Goal: Task Accomplishment & Management: Complete application form

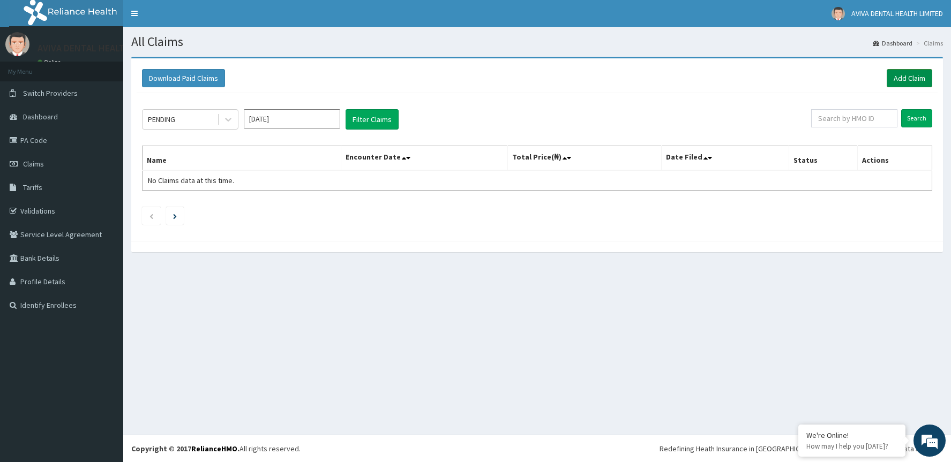
click at [922, 73] on link "Add Claim" at bounding box center [909, 78] width 46 height 18
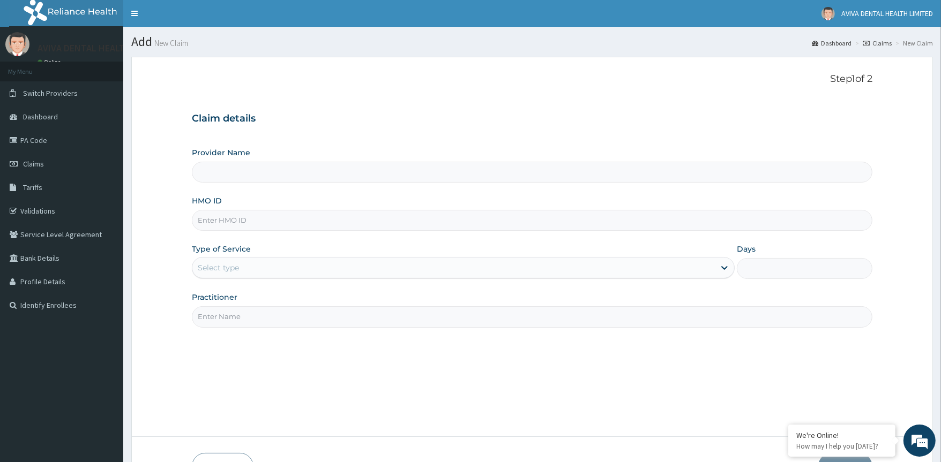
type input "AVIVA DENTAL CARE LIMITED"
click at [273, 220] on input "HMO ID" at bounding box center [532, 220] width 680 height 21
click at [212, 220] on input "TDN/10017/C" at bounding box center [532, 220] width 680 height 21
type input "ARM/10017/C"
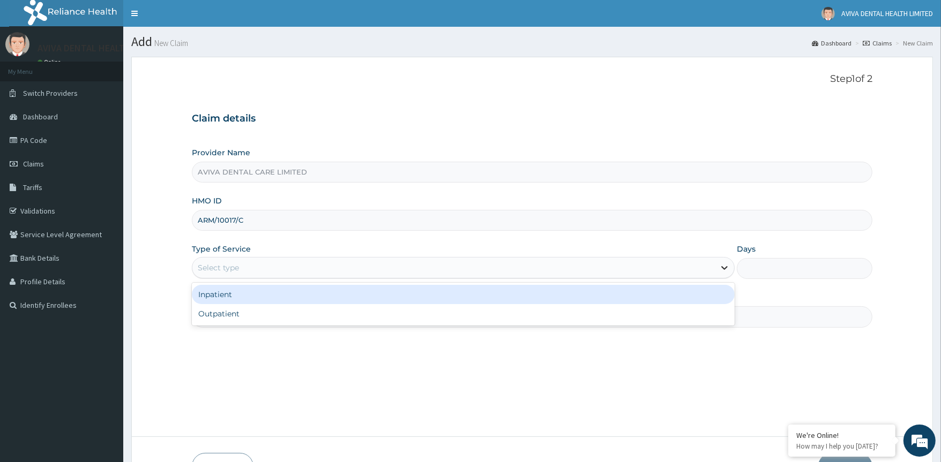
click at [726, 268] on icon at bounding box center [724, 269] width 6 height 4
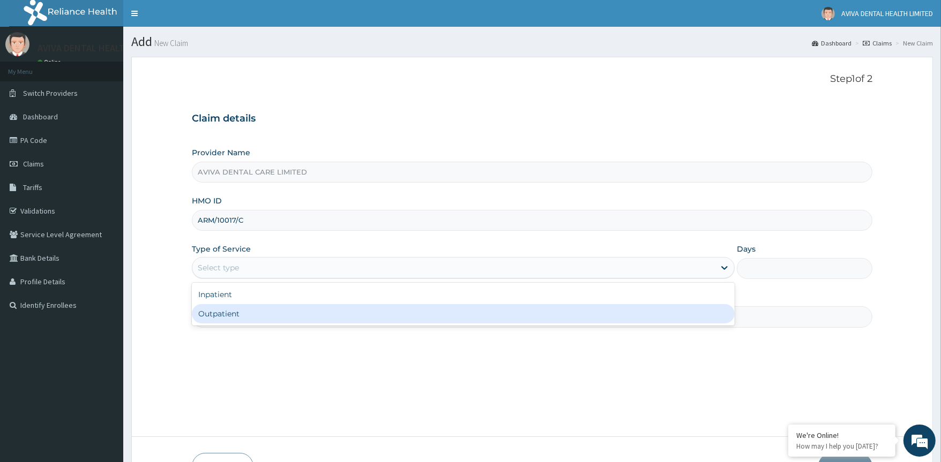
click at [668, 317] on div "Outpatient" at bounding box center [463, 313] width 543 height 19
type input "1"
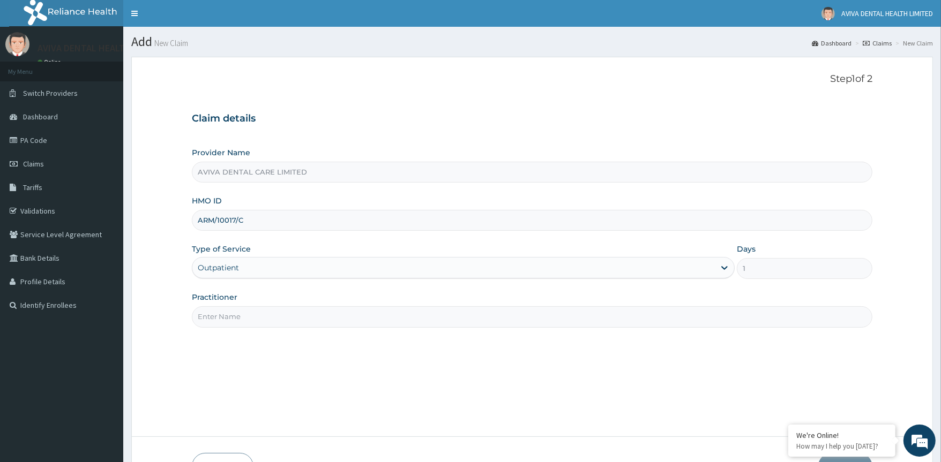
click at [284, 320] on input "Practitioner" at bounding box center [532, 316] width 680 height 21
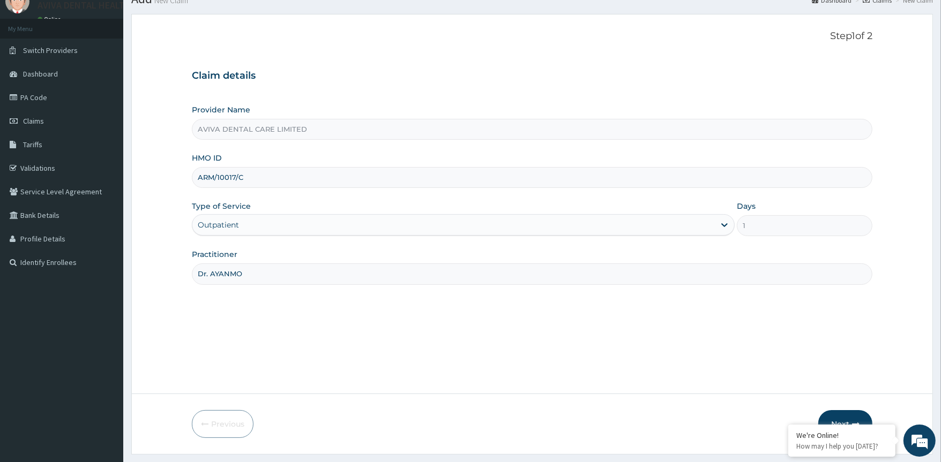
scroll to position [71, 0]
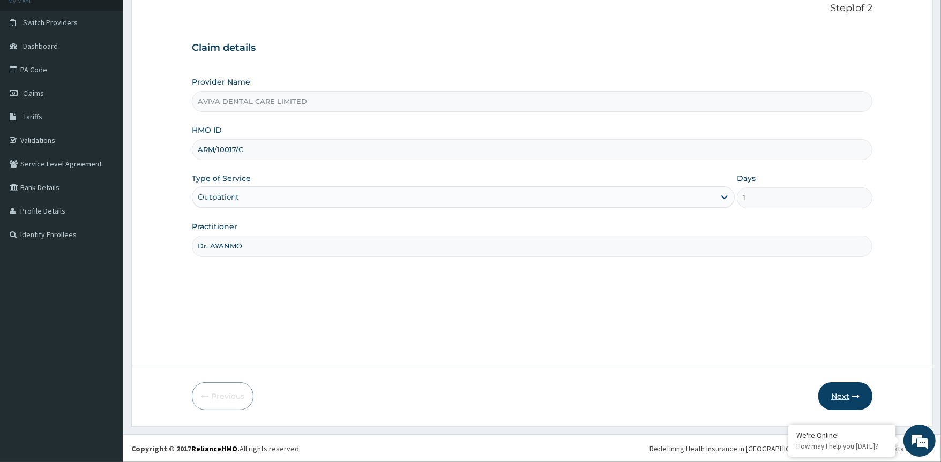
type input "Dr. AYANMO"
click at [839, 398] on button "Next" at bounding box center [845, 396] width 54 height 28
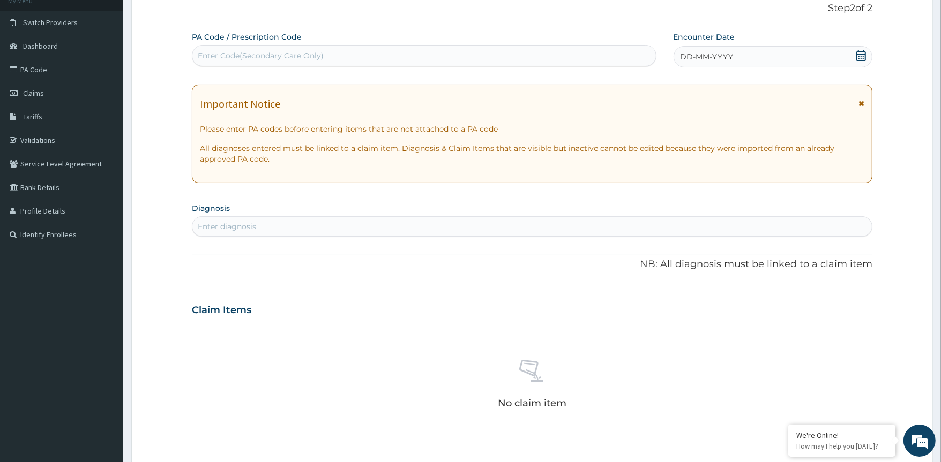
drag, startPoint x: 260, startPoint y: 52, endPoint x: 223, endPoint y: 55, distance: 37.6
click at [223, 55] on div "Enter Code(Secondary Care Only)" at bounding box center [261, 55] width 126 height 11
drag, startPoint x: 223, startPoint y: 55, endPoint x: 483, endPoint y: 58, distance: 260.3
click at [483, 58] on div "Enter Code(Secondary Care Only)" at bounding box center [423, 55] width 463 height 17
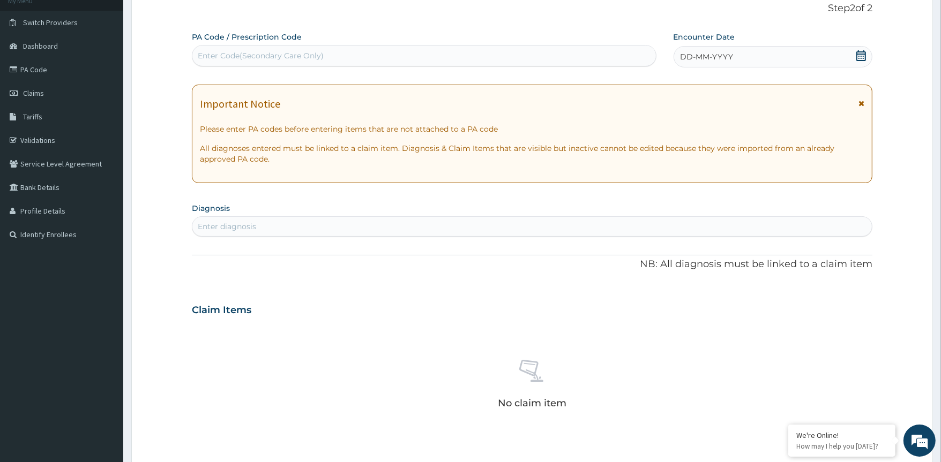
click at [483, 58] on div "Enter Code(Secondary Care Only)" at bounding box center [423, 55] width 463 height 17
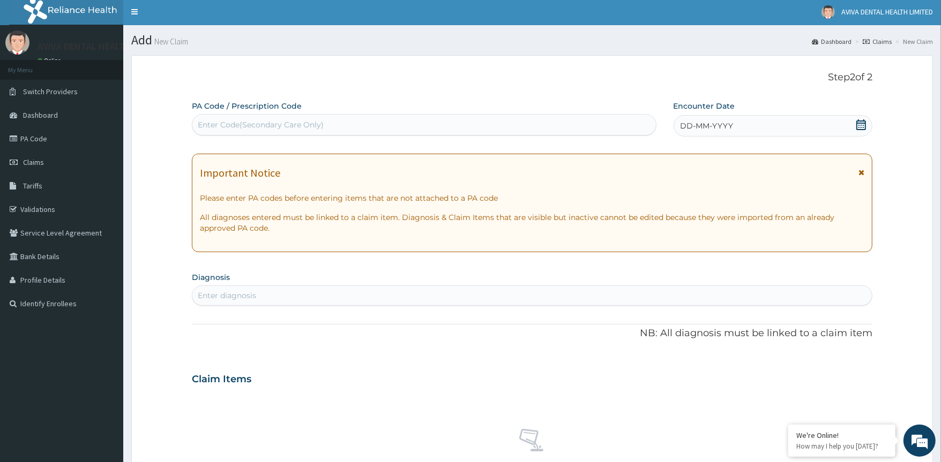
scroll to position [0, 0]
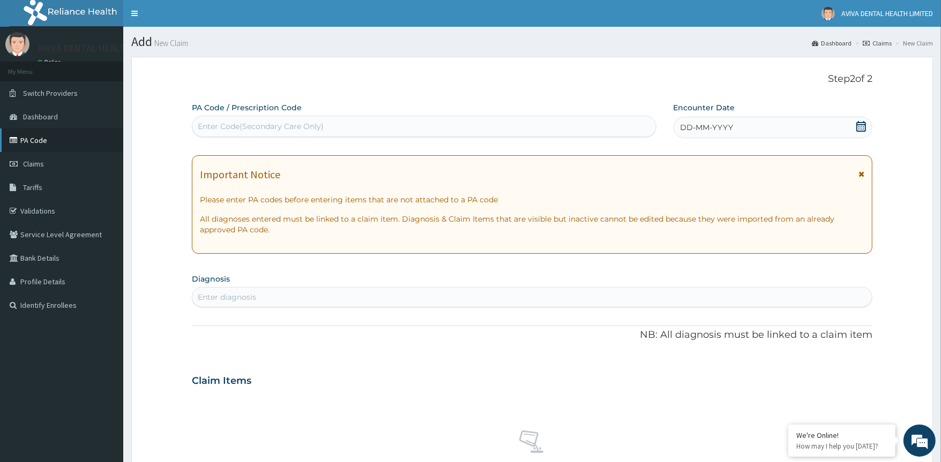
click at [39, 137] on link "PA Code" at bounding box center [61, 141] width 123 height 24
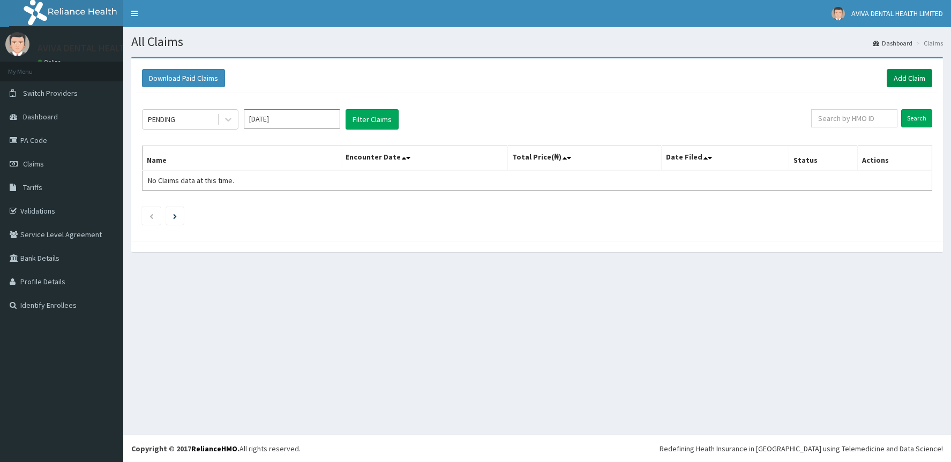
click at [912, 76] on link "Add Claim" at bounding box center [909, 78] width 46 height 18
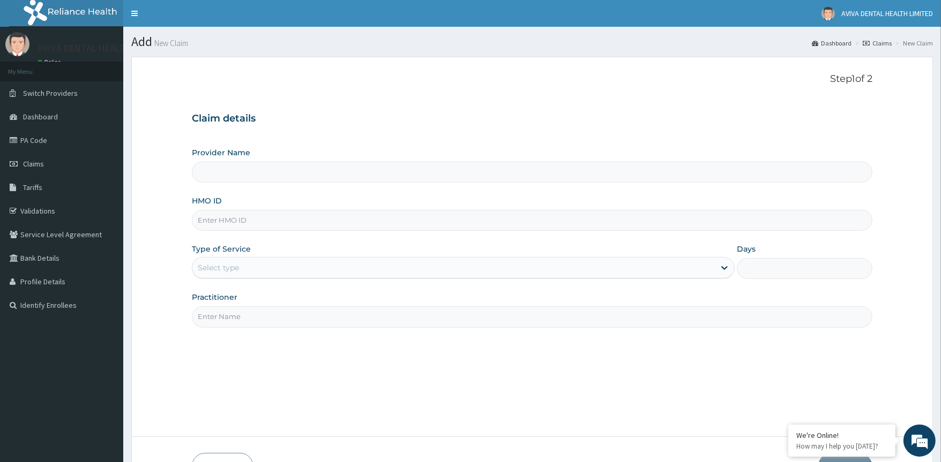
type input "AVIVA DENTAL CARE LIMITED"
click at [261, 222] on input "HMO ID" at bounding box center [532, 220] width 680 height 21
click at [212, 221] on input "TDN/10017/C" at bounding box center [532, 220] width 680 height 21
type input "ARM/10017/C"
click at [326, 265] on div "Select type" at bounding box center [453, 267] width 522 height 17
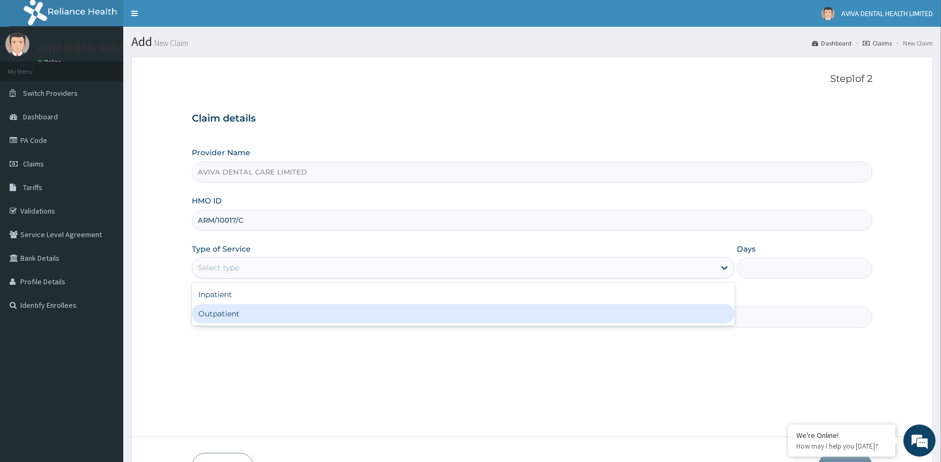
click at [429, 319] on div "Outpatient" at bounding box center [463, 313] width 543 height 19
type input "1"
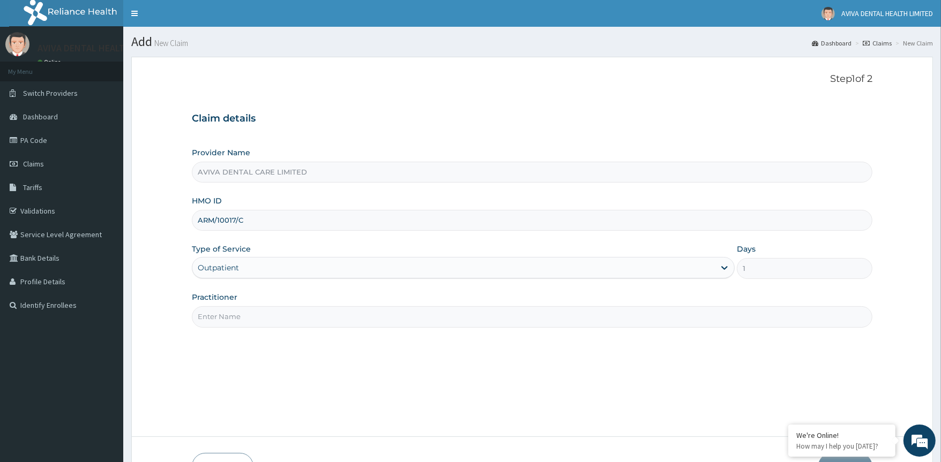
click at [403, 314] on input "Practitioner" at bounding box center [532, 316] width 680 height 21
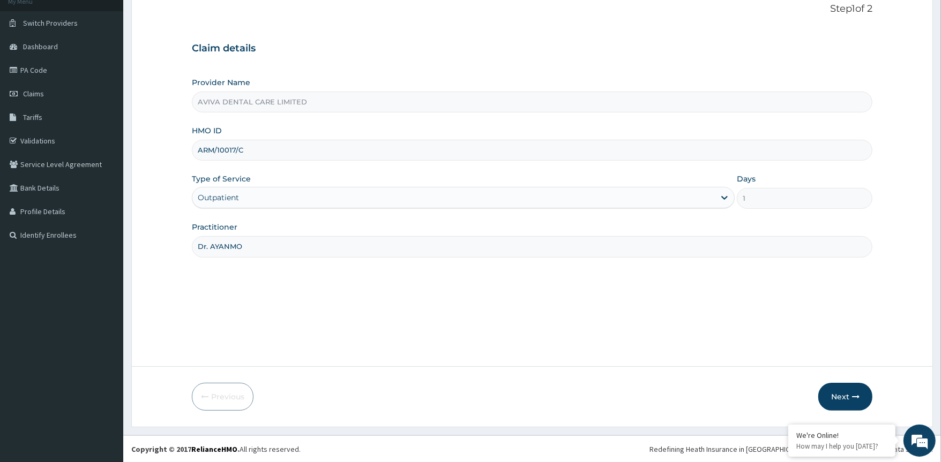
scroll to position [71, 0]
type input "Dr. AYANMO"
click at [826, 392] on button "Next" at bounding box center [845, 396] width 54 height 28
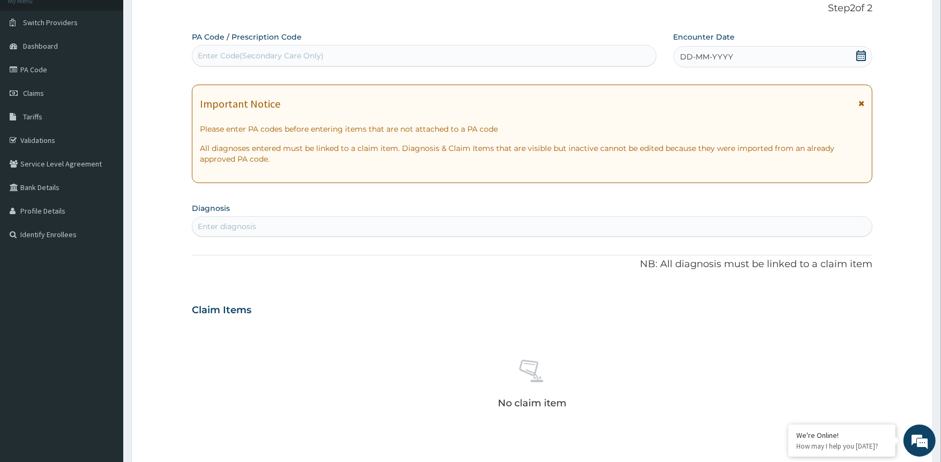
click at [246, 52] on div "Enter Code(Secondary Care Only)" at bounding box center [261, 55] width 126 height 11
drag, startPoint x: 246, startPoint y: 52, endPoint x: 230, endPoint y: 55, distance: 16.3
click at [230, 55] on div "Enter Code(Secondary Care Only)" at bounding box center [261, 55] width 126 height 11
type input "PA/E7A64E"
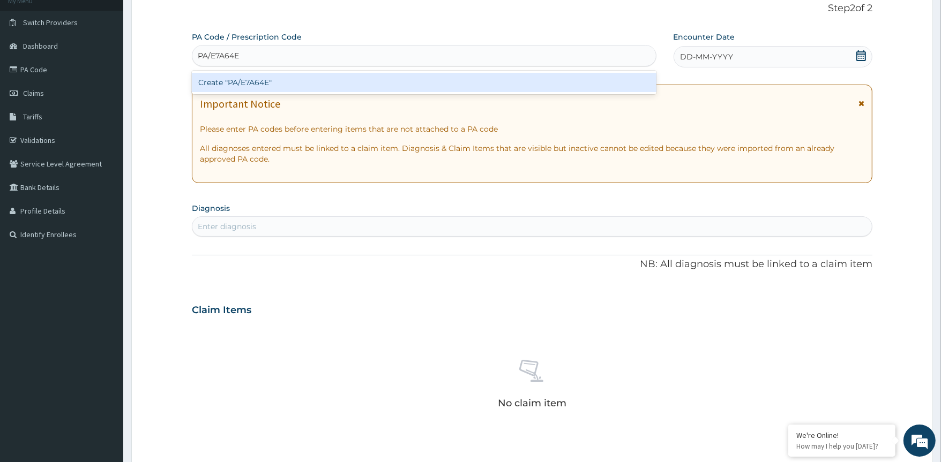
click at [287, 86] on div "Create "PA/E7A64E"" at bounding box center [424, 82] width 464 height 19
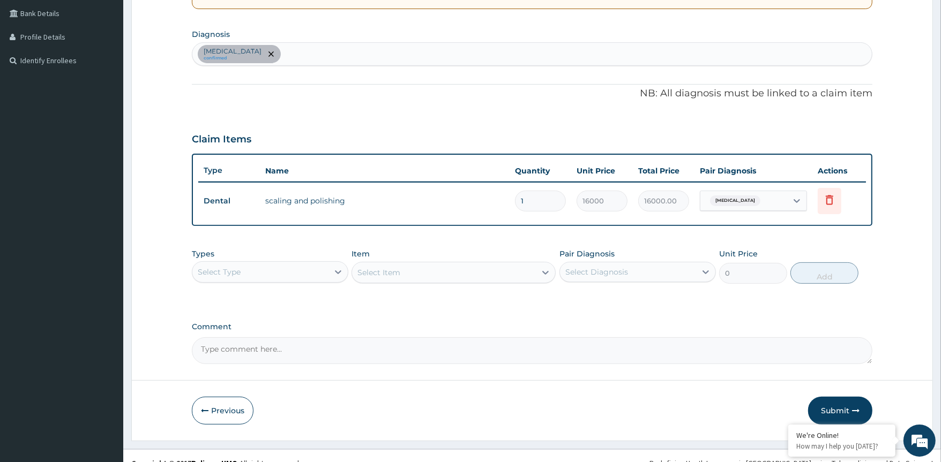
scroll to position [258, 0]
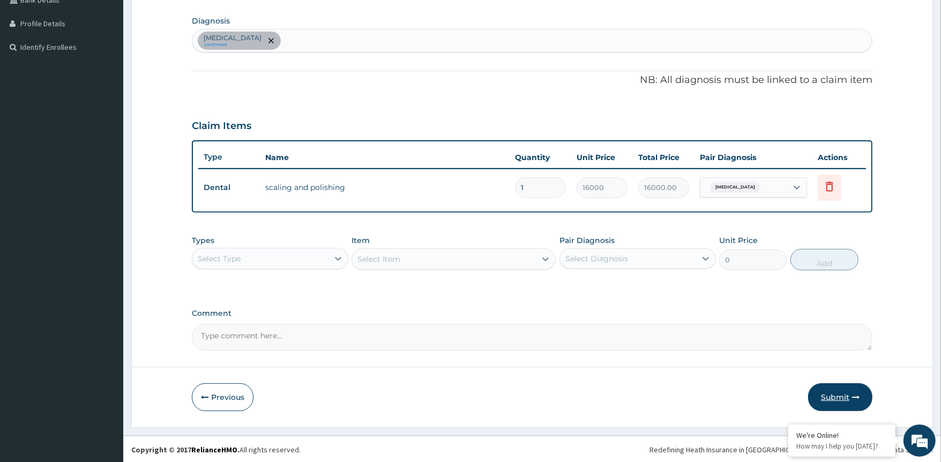
click at [841, 399] on button "Submit" at bounding box center [840, 398] width 64 height 28
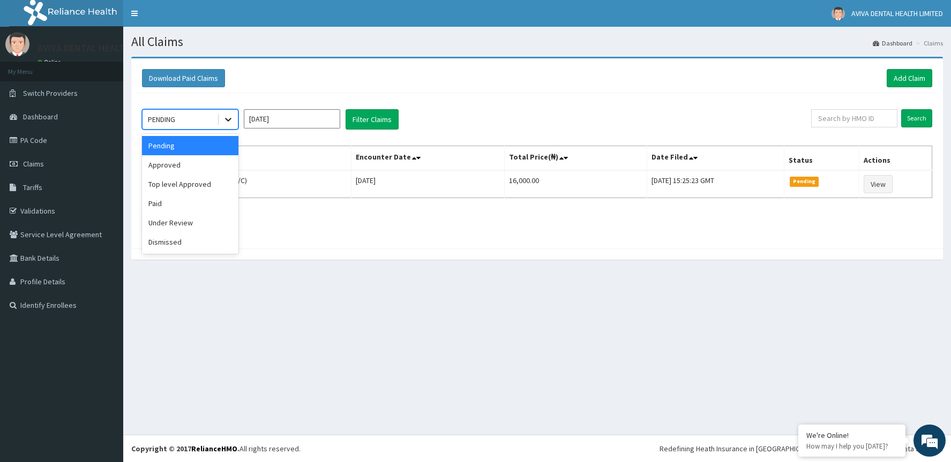
click at [225, 121] on icon at bounding box center [228, 119] width 11 height 11
click at [167, 208] on div "Paid" at bounding box center [190, 203] width 96 height 19
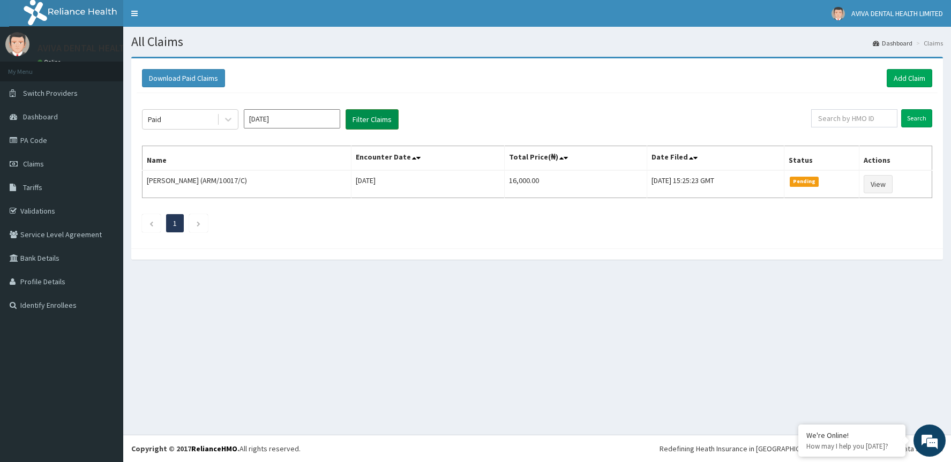
click at [379, 118] on button "Filter Claims" at bounding box center [371, 119] width 53 height 20
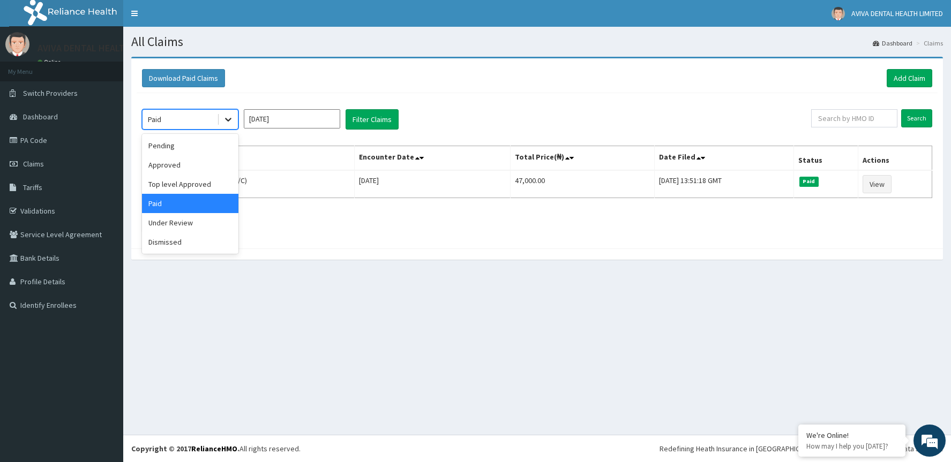
click at [229, 121] on icon at bounding box center [228, 120] width 6 height 4
click at [185, 223] on div "Under Review" at bounding box center [190, 222] width 96 height 19
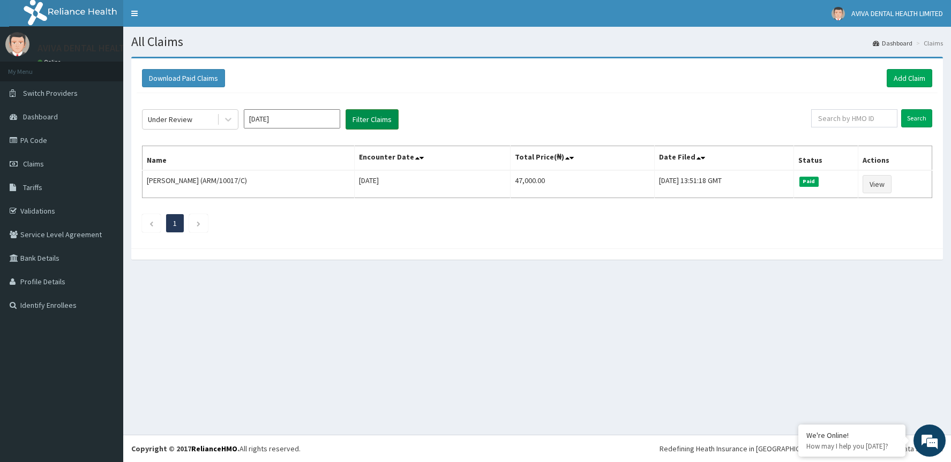
click at [375, 114] on button "Filter Claims" at bounding box center [371, 119] width 53 height 20
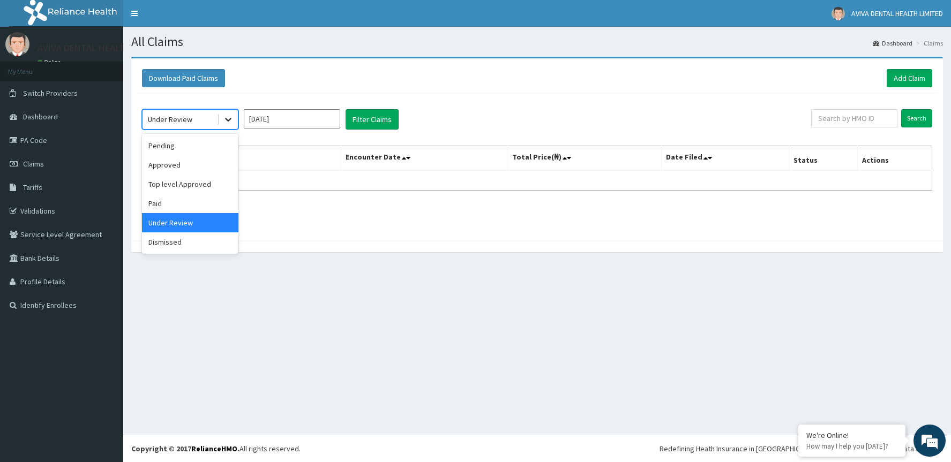
click at [228, 116] on icon at bounding box center [228, 119] width 11 height 11
click at [154, 159] on div "Approved" at bounding box center [190, 164] width 96 height 19
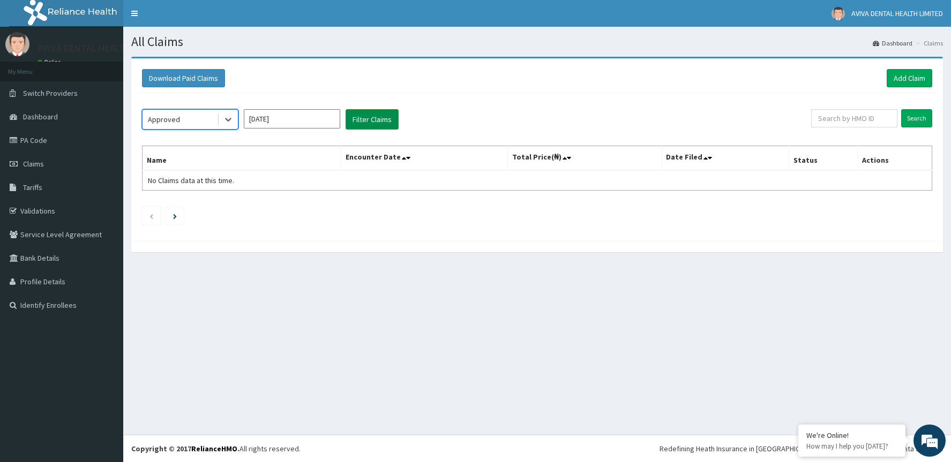
click at [370, 116] on button "Filter Claims" at bounding box center [371, 119] width 53 height 20
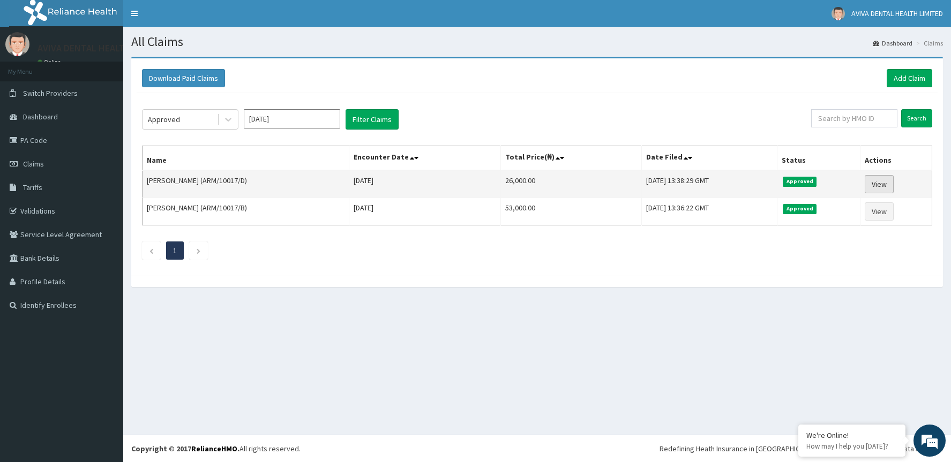
click at [888, 178] on link "View" at bounding box center [879, 184] width 29 height 18
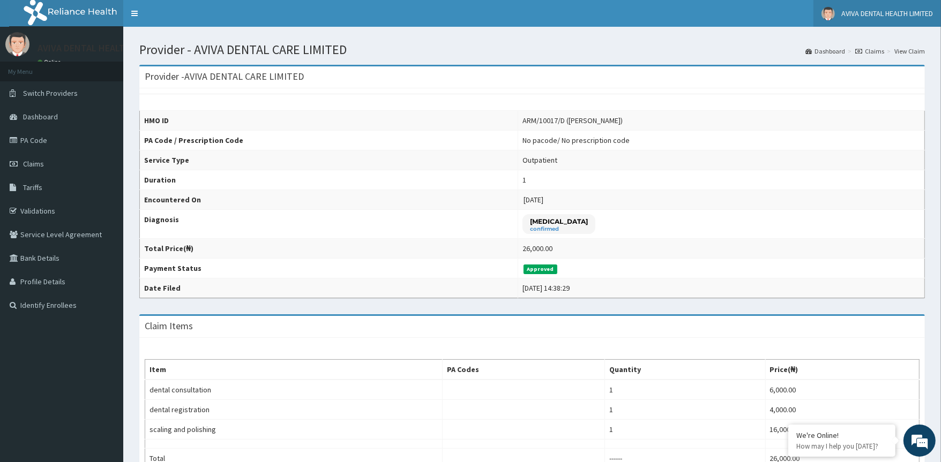
click at [869, 13] on span "AVIVA DENTAL HEALTH LIMITED" at bounding box center [887, 14] width 92 height 10
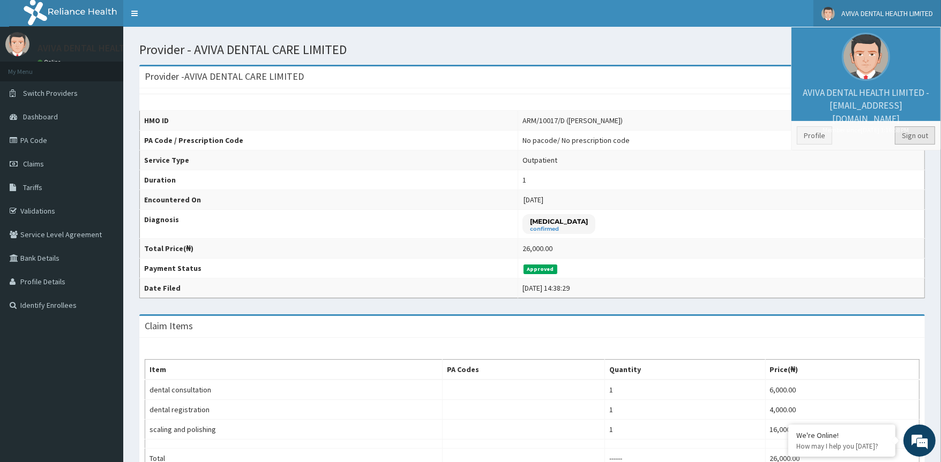
click at [919, 134] on link "Sign out" at bounding box center [915, 135] width 40 height 18
